Goal: Find specific page/section: Find specific page/section

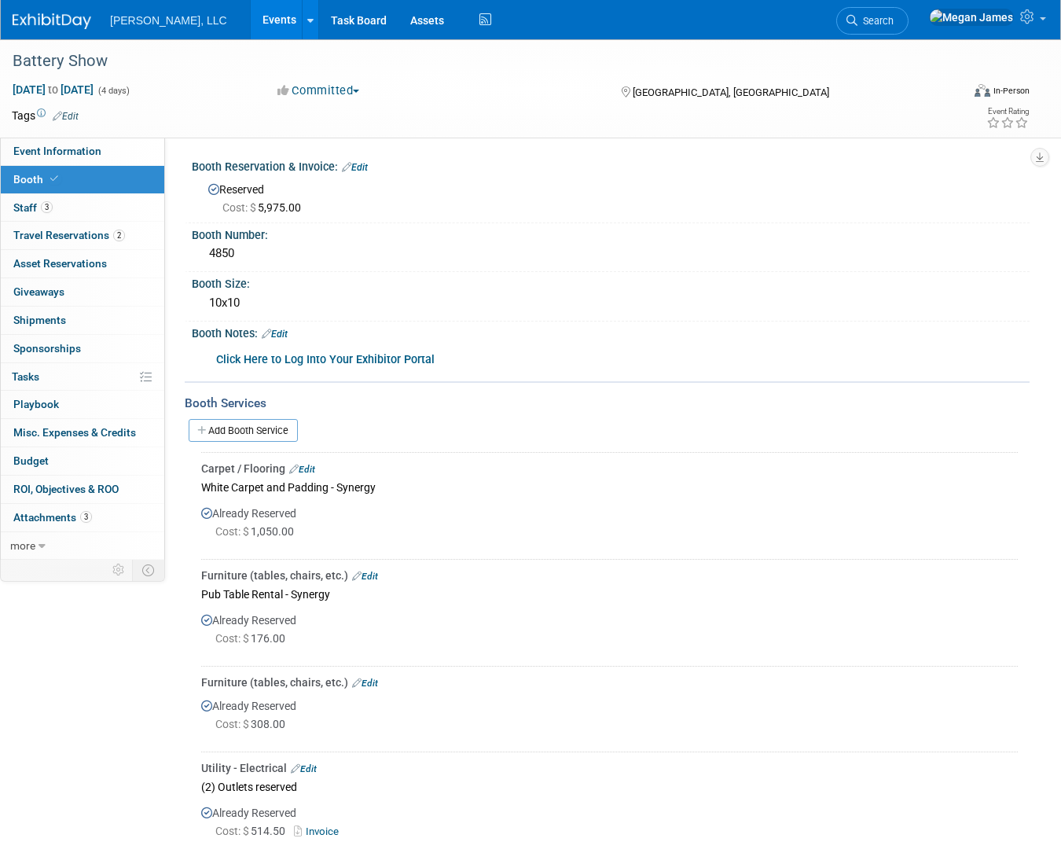
drag, startPoint x: 236, startPoint y: 17, endPoint x: 243, endPoint y: 0, distance: 18.0
click at [251, 15] on link "Events" at bounding box center [279, 19] width 57 height 39
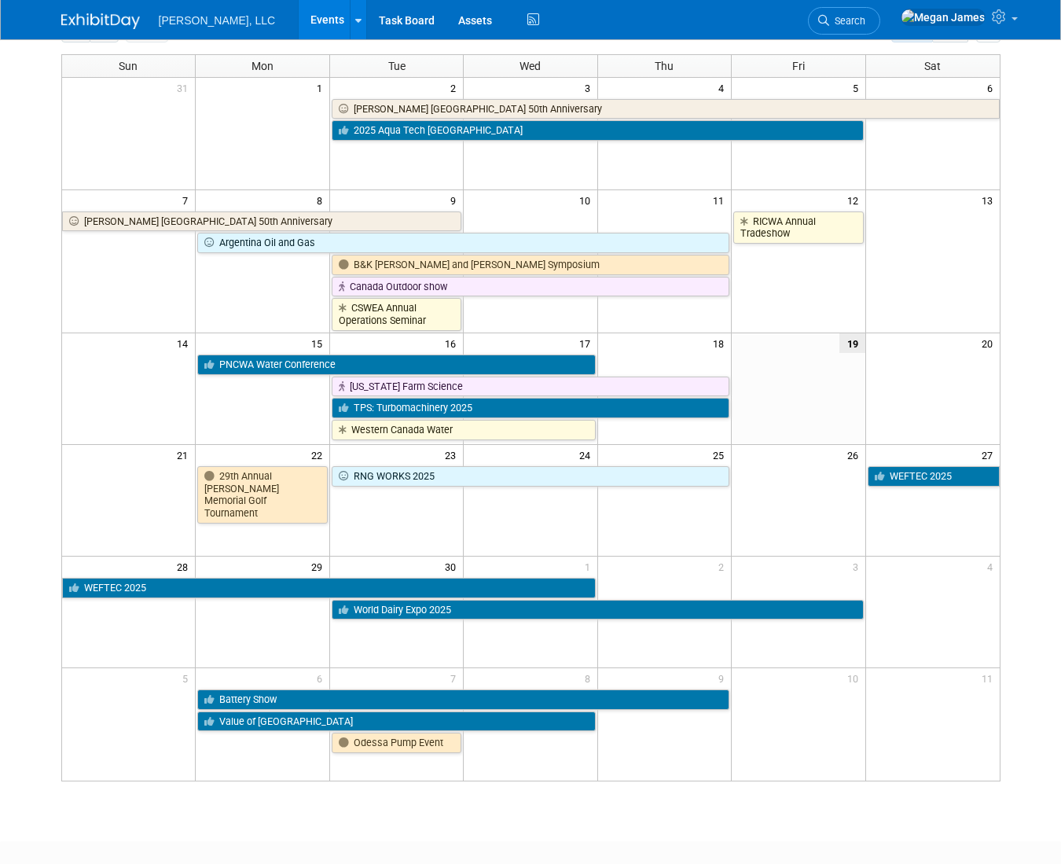
scroll to position [182, 0]
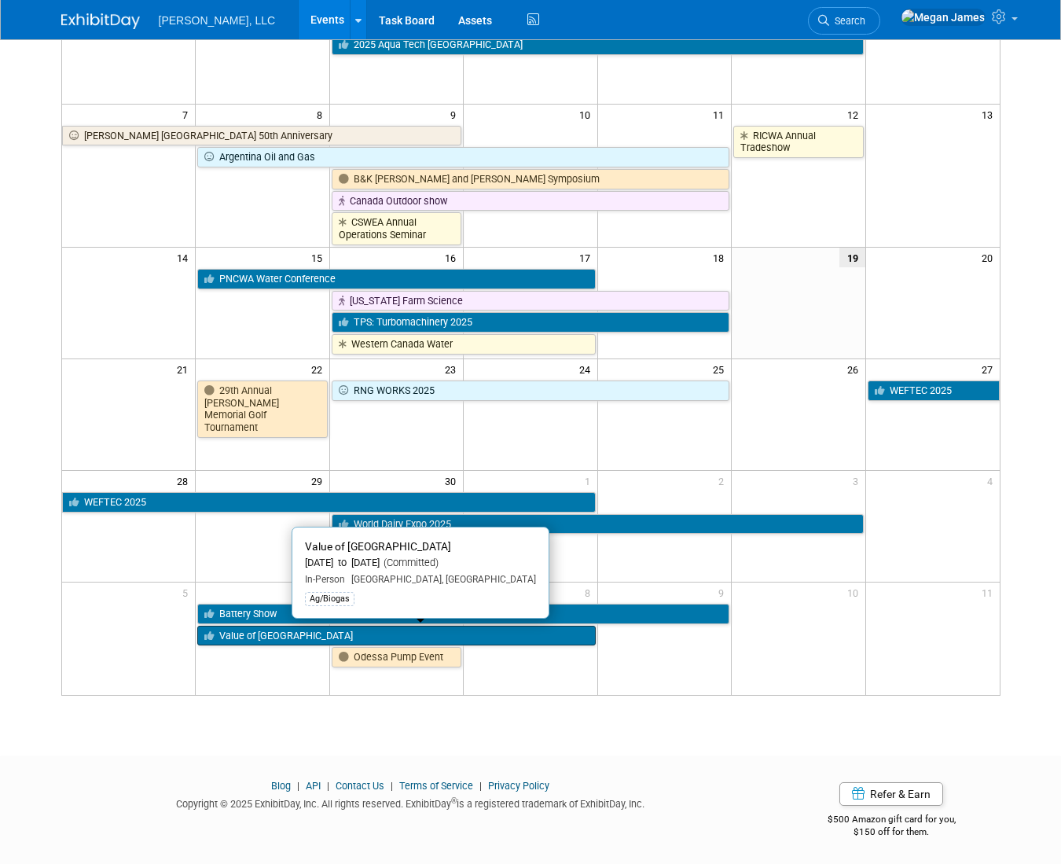
click at [262, 635] on link "Value of [GEOGRAPHIC_DATA]" at bounding box center [396, 636] width 398 height 20
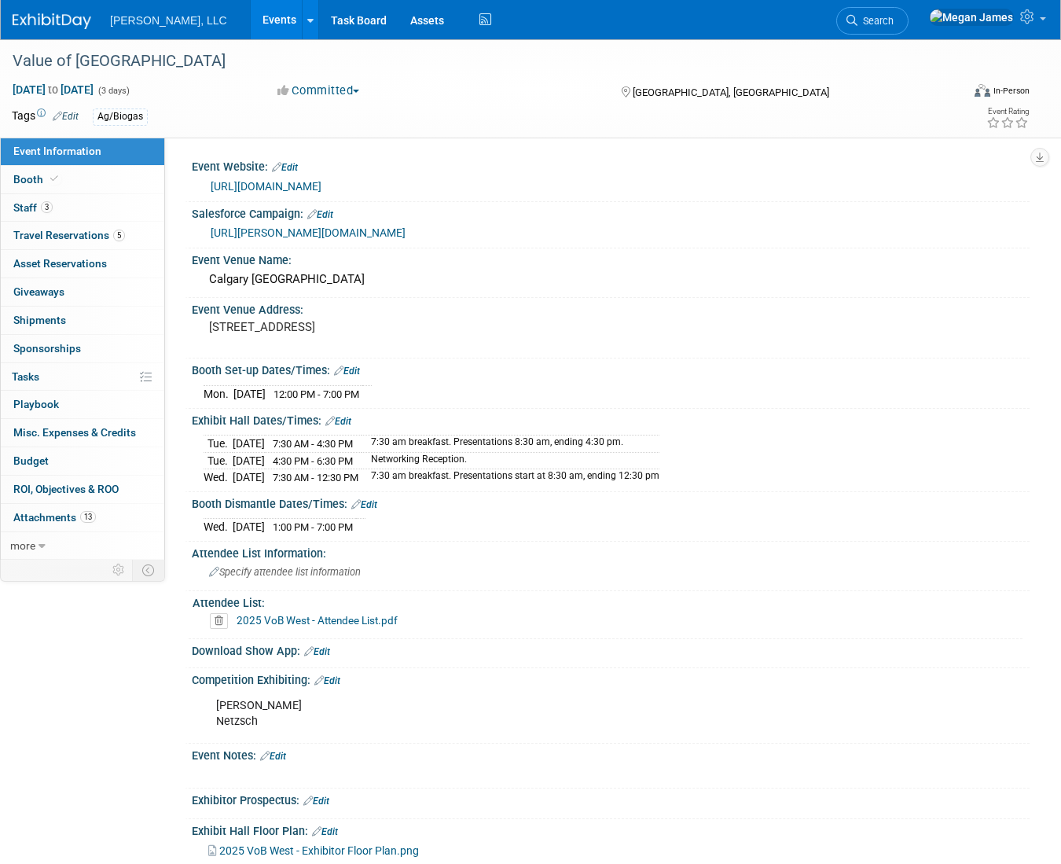
select select "Ag/Biogas"
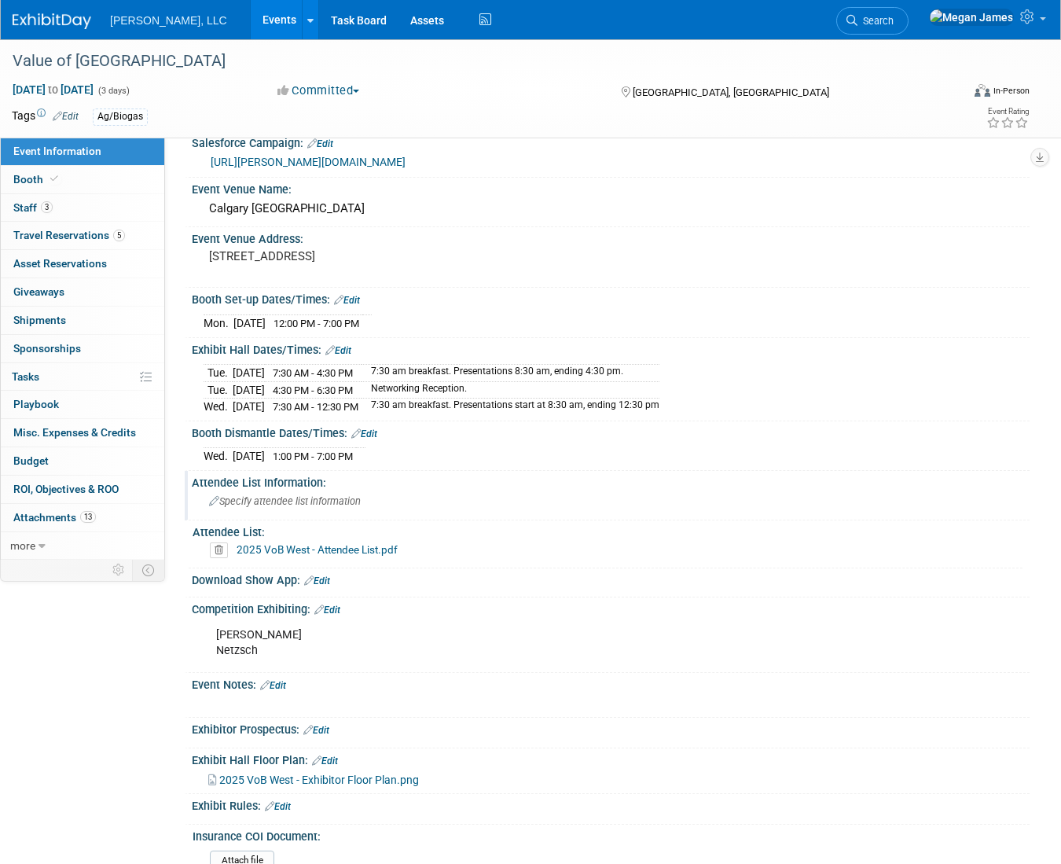
scroll to position [214, 0]
